Goal: Task Accomplishment & Management: Manage account settings

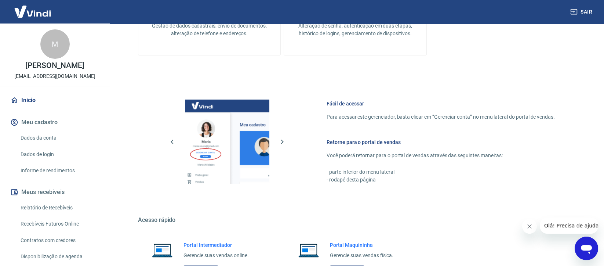
scroll to position [306, 0]
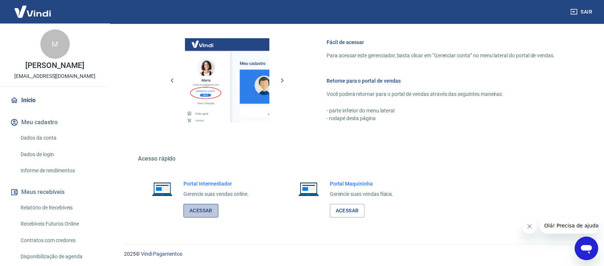
click at [203, 211] on link "Acessar" at bounding box center [200, 211] width 35 height 14
click at [201, 210] on link "Acessar" at bounding box center [200, 211] width 35 height 14
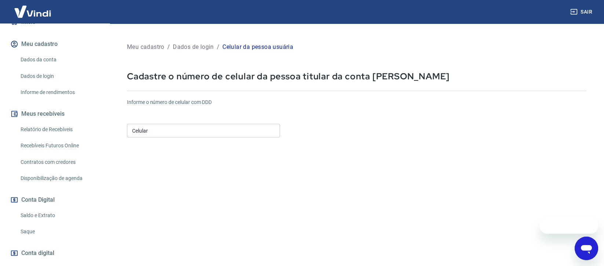
scroll to position [117, 0]
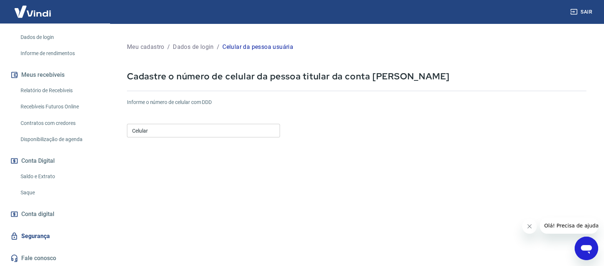
click at [45, 89] on link "Relatório de Recebíveis" at bounding box center [59, 90] width 83 height 15
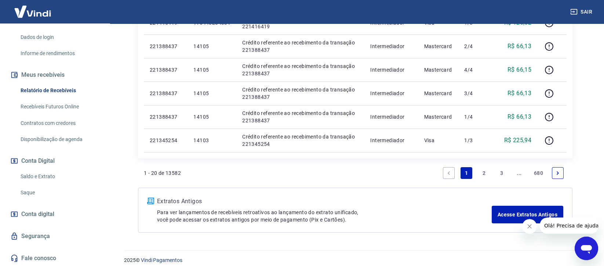
scroll to position [533, 0]
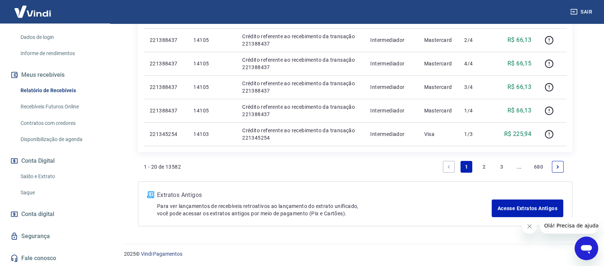
click at [482, 165] on link "2" at bounding box center [484, 167] width 12 height 12
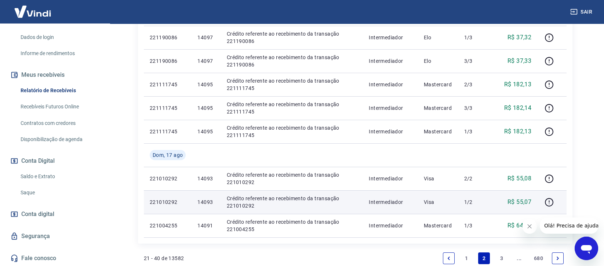
scroll to position [580, 0]
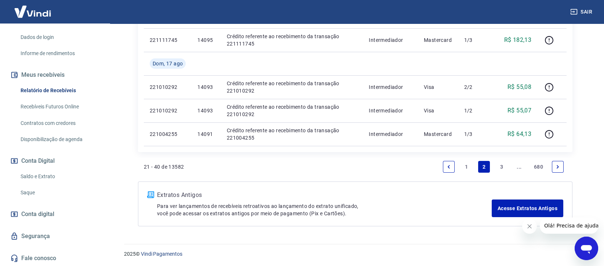
click at [468, 164] on link "1" at bounding box center [466, 167] width 12 height 12
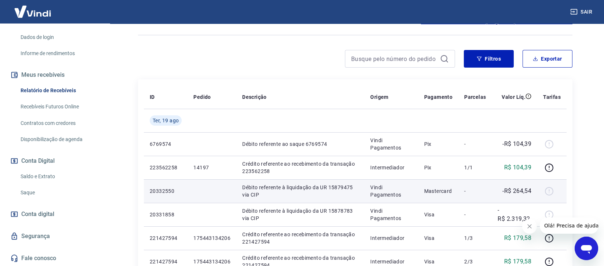
scroll to position [98, 0]
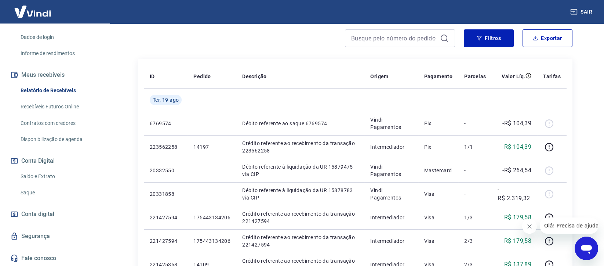
click at [527, 224] on icon "Close message from company" at bounding box center [529, 226] width 4 height 4
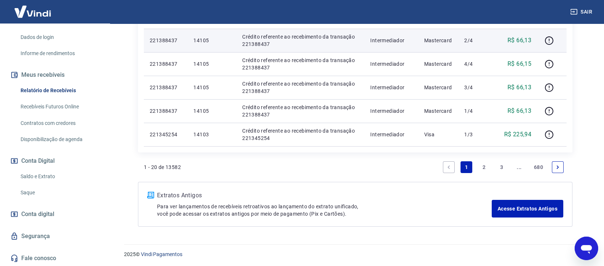
scroll to position [533, 0]
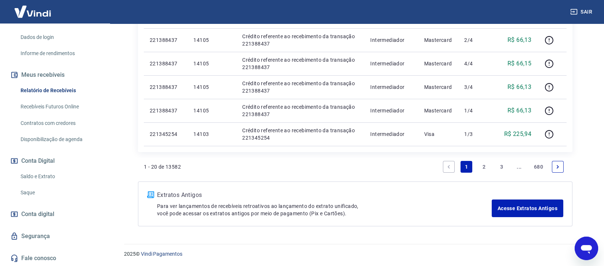
click at [484, 164] on link "2" at bounding box center [484, 167] width 12 height 12
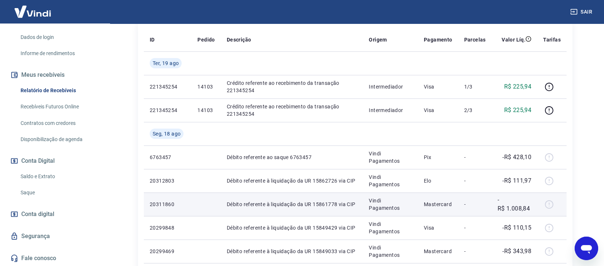
scroll to position [43, 0]
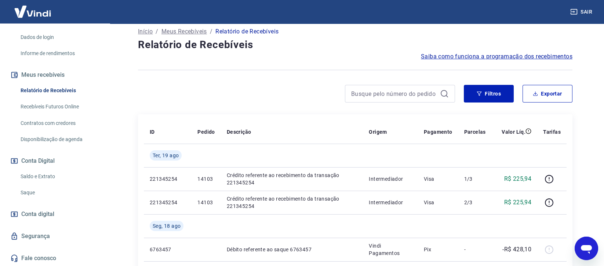
click at [25, 189] on link "Saque" at bounding box center [59, 192] width 83 height 15
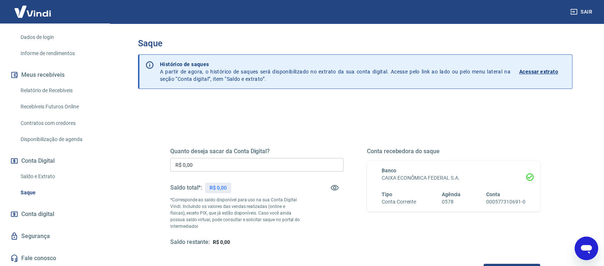
click at [539, 68] on p "Acessar extrato" at bounding box center [538, 71] width 39 height 7
